Goal: Task Accomplishment & Management: Manage account settings

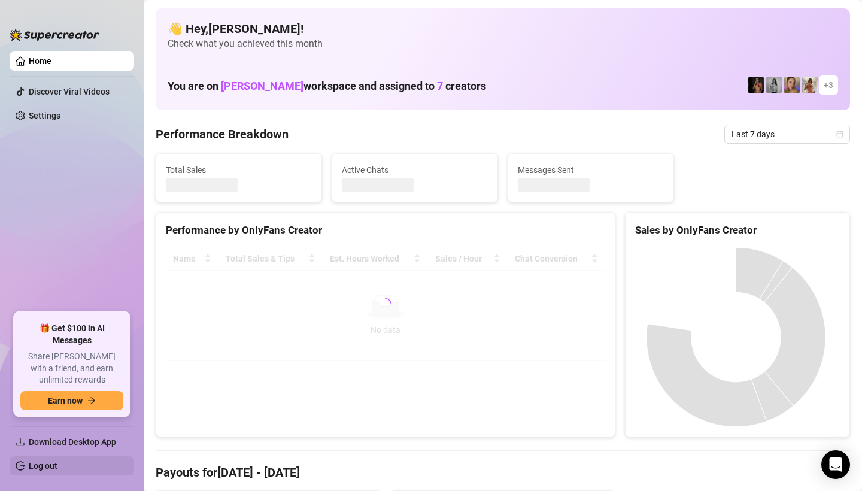
click at [43, 461] on link "Log out" at bounding box center [43, 466] width 29 height 10
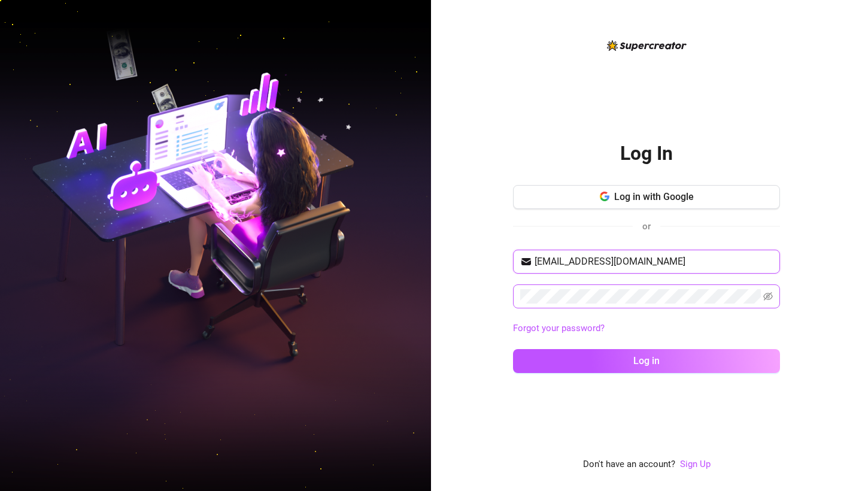
type input "[EMAIL_ADDRESS][DOMAIN_NAME]"
click at [568, 288] on span at bounding box center [646, 297] width 267 height 24
click at [647, 361] on button "Log in" at bounding box center [646, 361] width 267 height 24
